Goal: Task Accomplishment & Management: Manage account settings

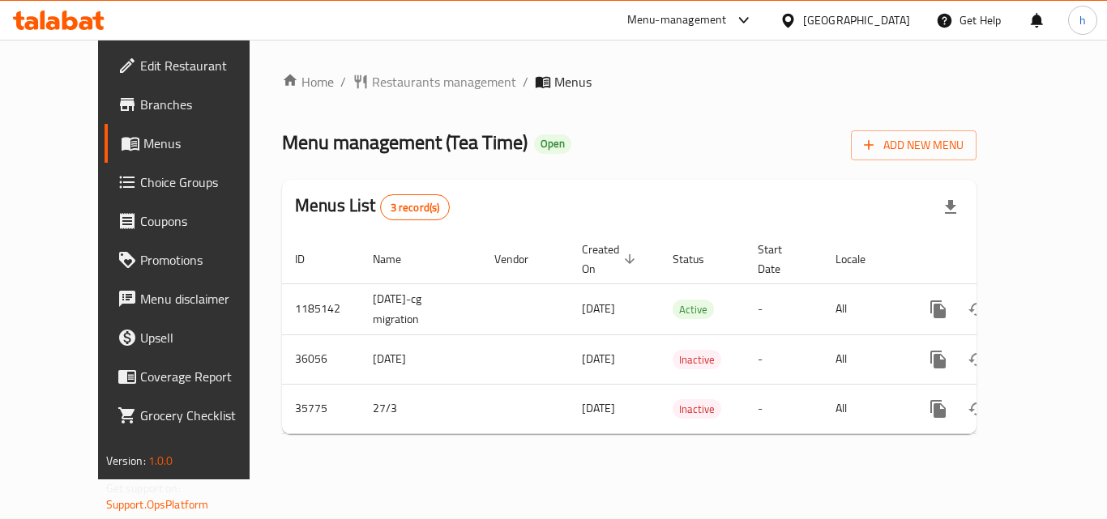
click at [796, 19] on icon at bounding box center [787, 20] width 17 height 17
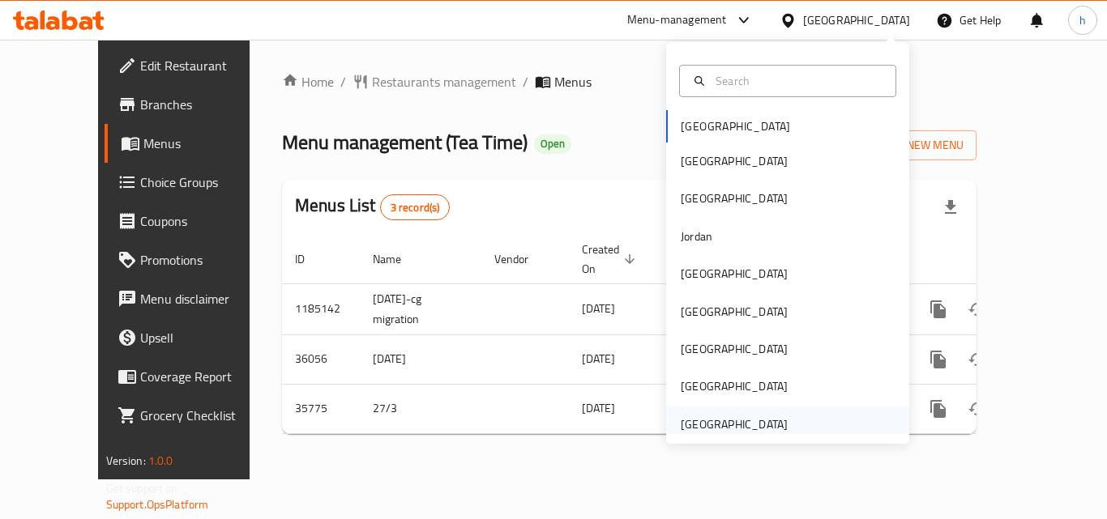
click at [720, 418] on div "[GEOGRAPHIC_DATA]" at bounding box center [734, 425] width 107 height 18
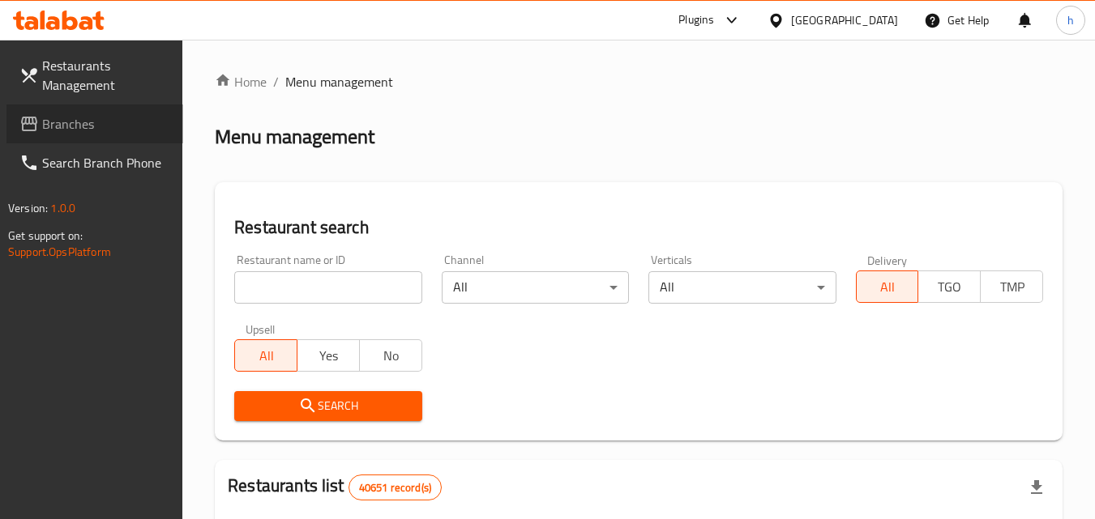
click at [94, 116] on span "Branches" at bounding box center [106, 123] width 128 height 19
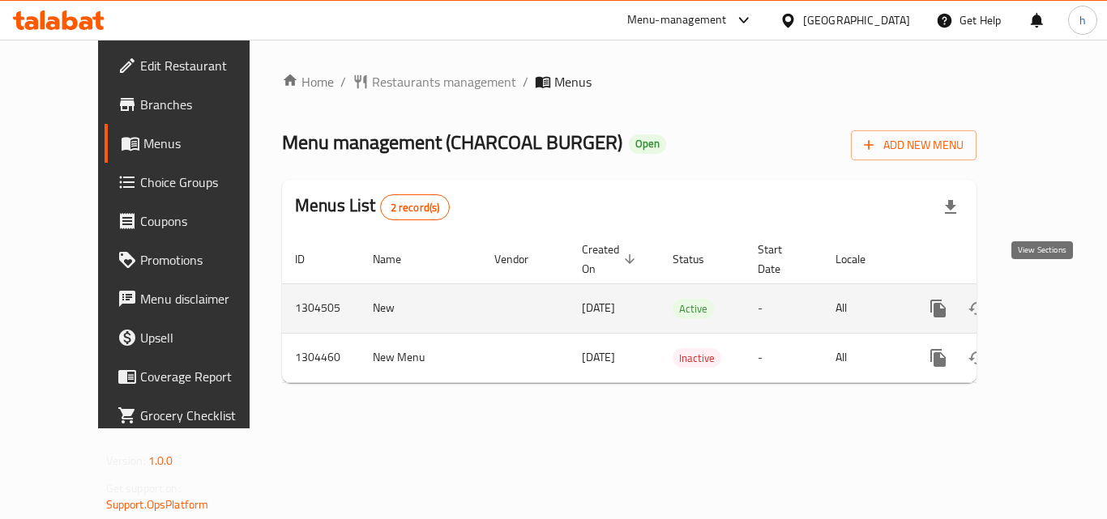
click at [1045, 299] on icon "enhanced table" at bounding box center [1054, 308] width 19 height 19
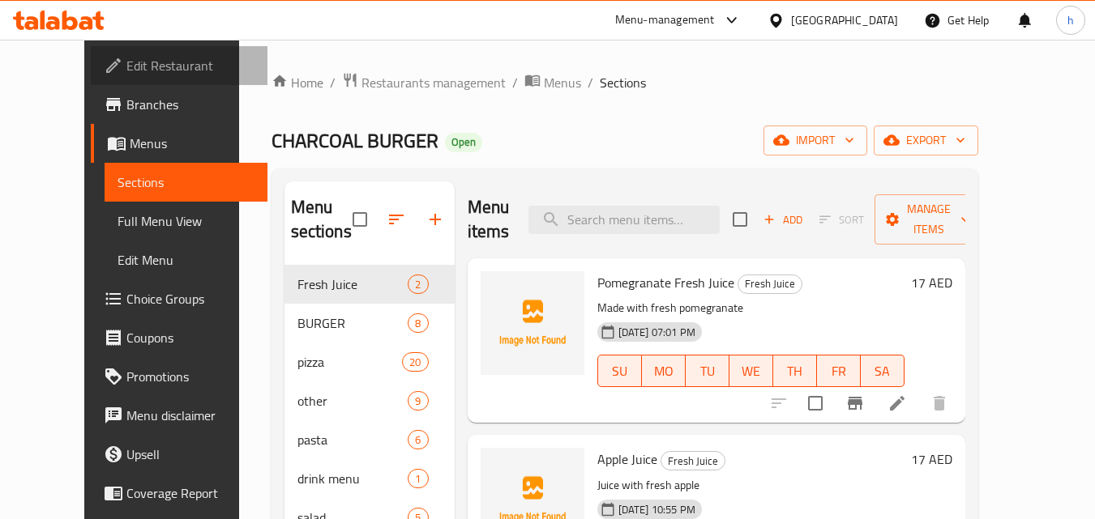
click at [126, 63] on span "Edit Restaurant" at bounding box center [190, 65] width 128 height 19
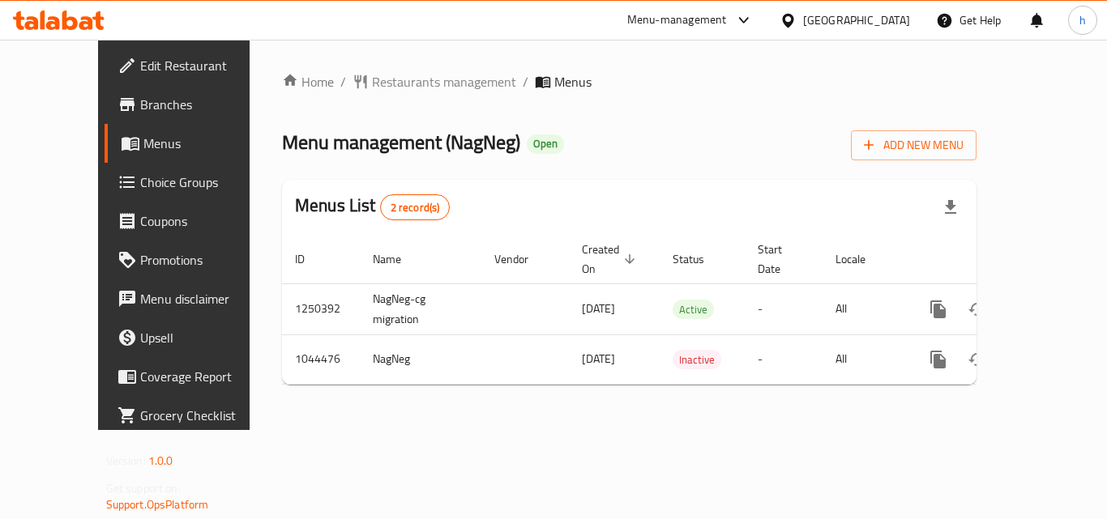
click at [250, 271] on div "Home / Restaurants management / Menus Menu management ( NagNeg ) Open Add New M…" at bounding box center [629, 235] width 759 height 391
